Goal: Find specific page/section: Find specific page/section

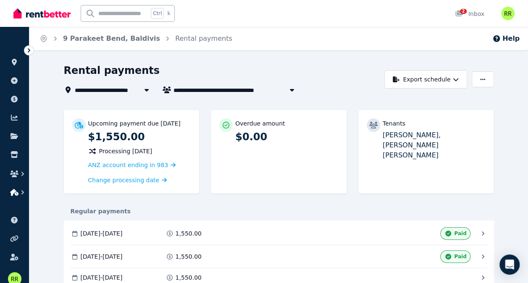
click at [24, 192] on icon "button" at bounding box center [22, 192] width 3 height 4
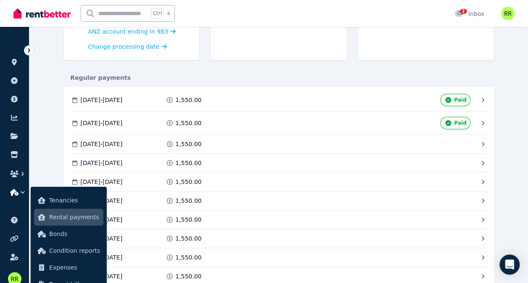
scroll to position [142, 0]
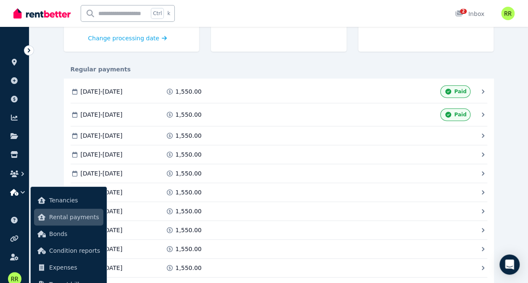
click at [47, 106] on div "**********" at bounding box center [278, 276] width 499 height 709
click at [30, 48] on icon at bounding box center [29, 50] width 8 height 8
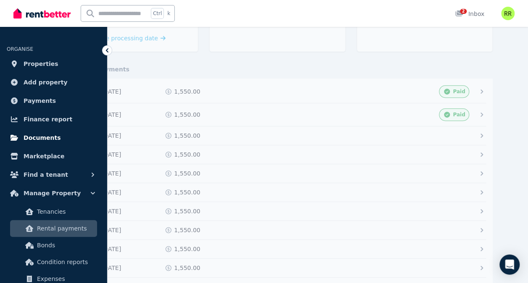
click at [50, 139] on span "Documents" at bounding box center [42, 138] width 37 height 10
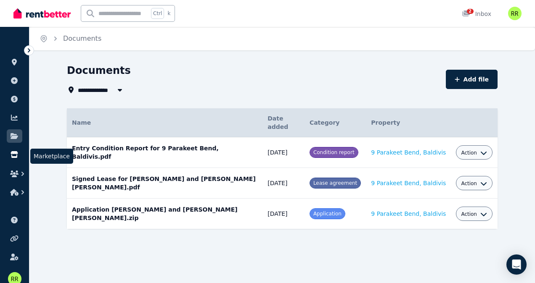
click at [13, 152] on icon at bounding box center [14, 154] width 7 height 7
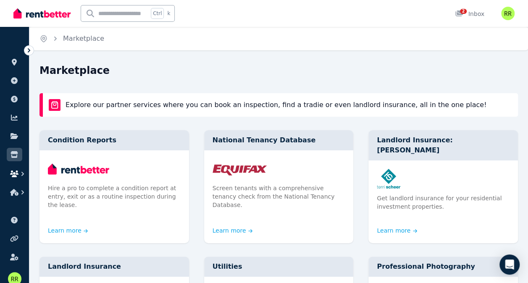
click at [13, 177] on button "button" at bounding box center [15, 173] width 16 height 15
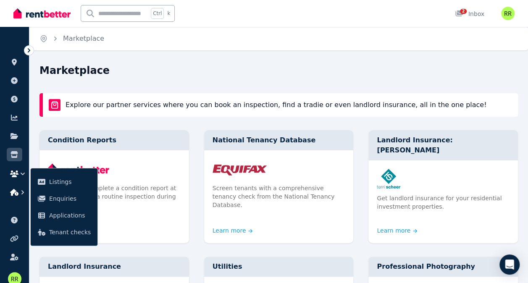
click at [24, 192] on icon "button" at bounding box center [22, 192] width 8 height 8
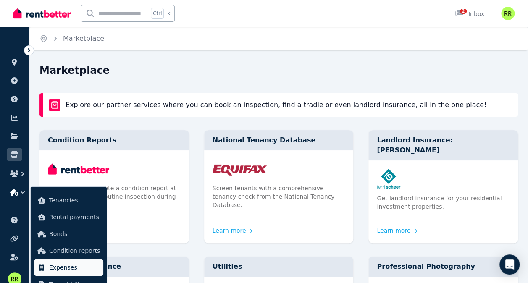
click at [52, 266] on span "Expenses" at bounding box center [74, 268] width 51 height 10
